Goal: Task Accomplishment & Management: Manage account settings

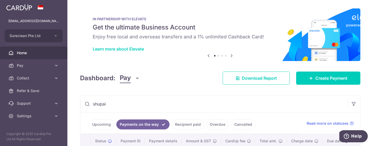
scroll to position [58, 0]
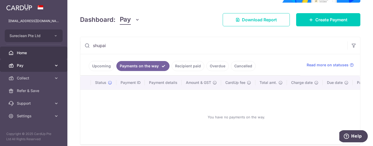
click at [56, 66] on icon at bounding box center [56, 65] width 5 height 5
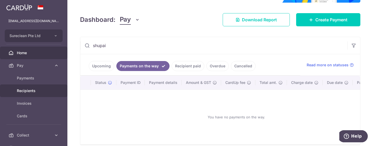
click at [30, 91] on span "Recipients" at bounding box center [34, 90] width 35 height 5
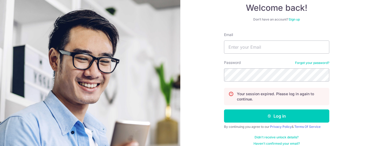
scroll to position [58, 0]
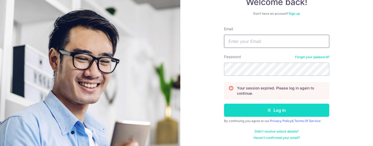
type input "[EMAIL_ADDRESS][DOMAIN_NAME]"
click at [279, 109] on button "Log in" at bounding box center [276, 110] width 105 height 13
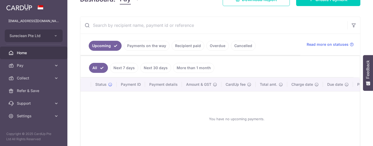
scroll to position [88, 0]
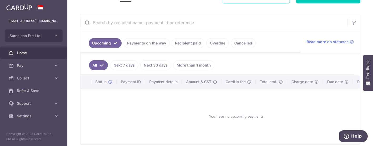
click at [151, 43] on link "Payments on the way" at bounding box center [147, 43] width 46 height 10
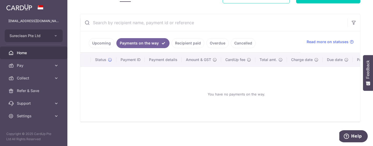
click at [117, 24] on input "text" at bounding box center [213, 22] width 267 height 17
type input "shupai"
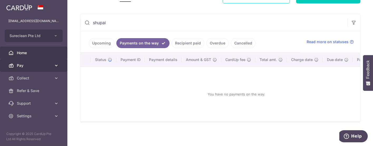
click at [42, 66] on span "Pay" at bounding box center [34, 65] width 35 height 5
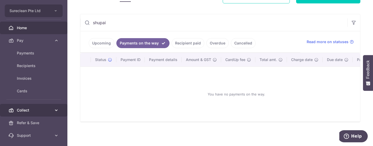
scroll to position [0, 0]
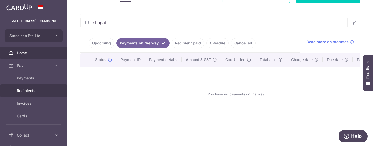
click at [29, 90] on span "Recipients" at bounding box center [34, 90] width 35 height 5
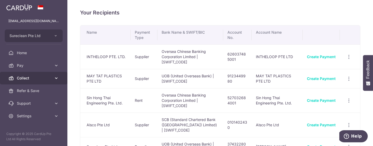
click at [58, 78] on icon at bounding box center [56, 78] width 5 height 5
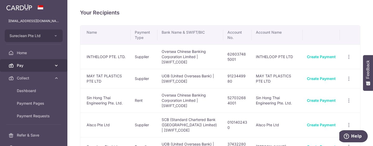
click at [54, 66] on icon at bounding box center [56, 65] width 5 height 5
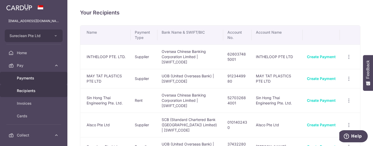
click at [32, 78] on span "Payments" at bounding box center [34, 78] width 35 height 5
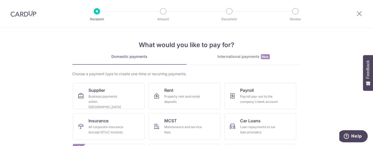
click at [23, 13] on img at bounding box center [24, 14] width 26 height 6
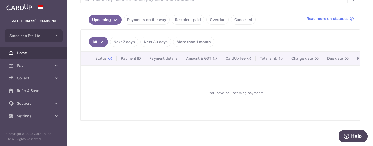
scroll to position [48, 0]
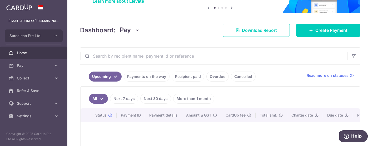
click at [108, 57] on input "text" at bounding box center [213, 56] width 267 height 17
type input "shupai"
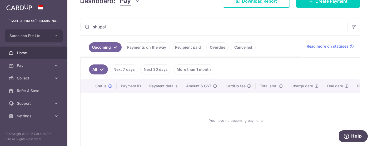
click at [140, 48] on link "Payments on the way" at bounding box center [147, 47] width 46 height 10
